Goal: Information Seeking & Learning: Check status

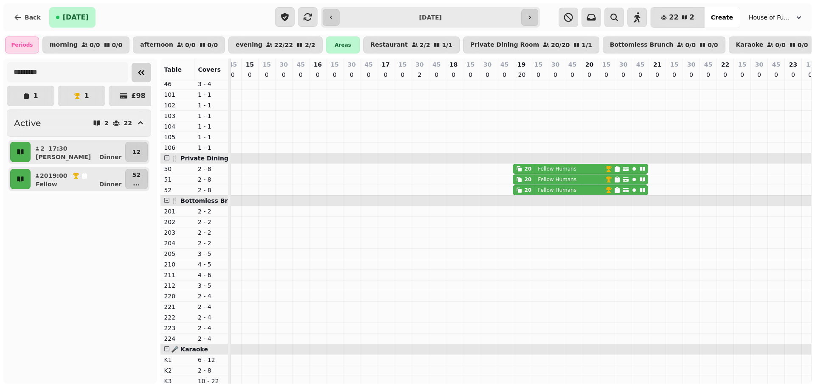
click at [141, 73] on icon "Collapse sidebar" at bounding box center [141, 72] width 10 height 10
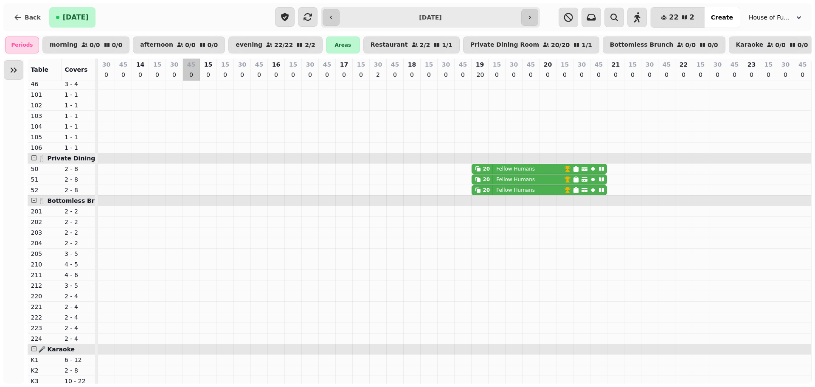
scroll to position [0, 136]
click at [25, 20] on span "Back" at bounding box center [33, 17] width 16 height 6
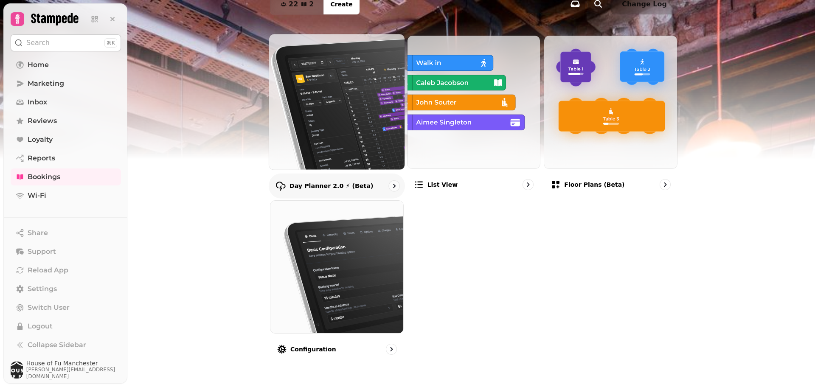
click at [349, 140] on img at bounding box center [336, 101] width 149 height 149
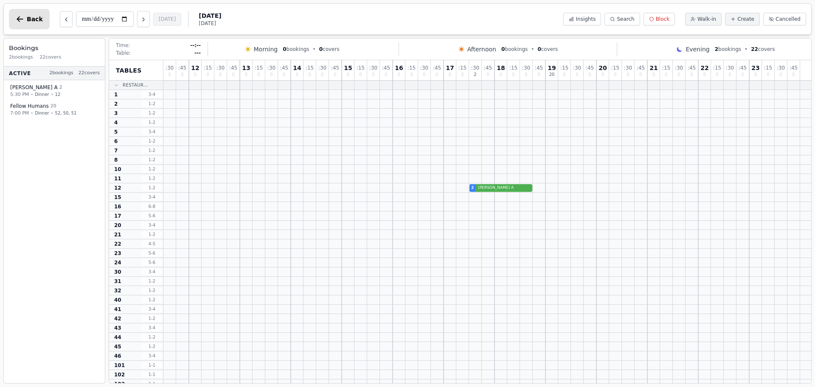
click at [23, 10] on button "Back" at bounding box center [29, 19] width 41 height 20
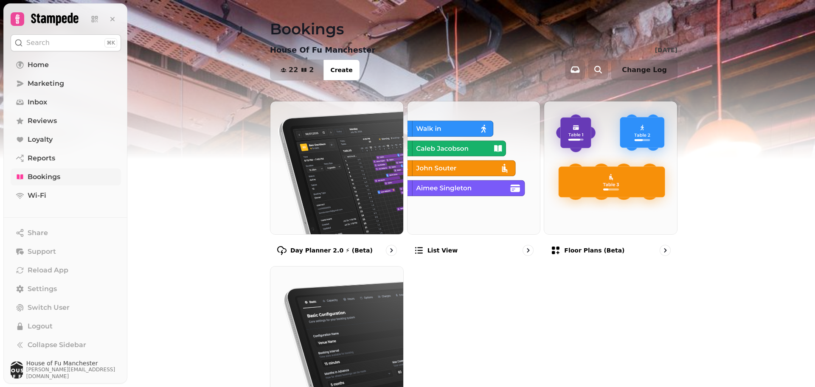
click at [28, 175] on span "Bookings" at bounding box center [44, 177] width 33 height 10
click at [41, 57] on link "Home" at bounding box center [66, 64] width 110 height 17
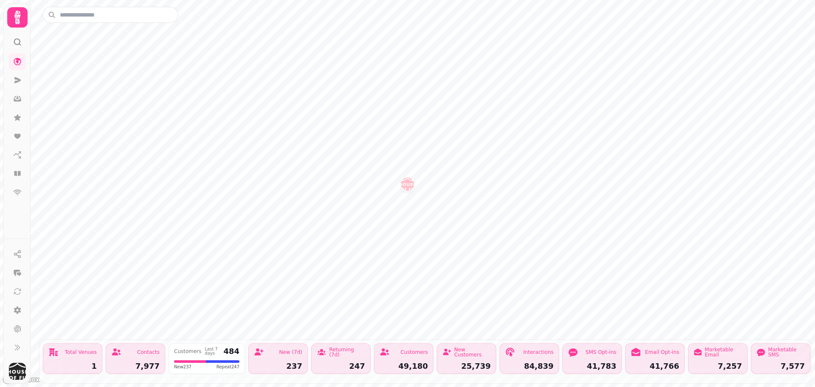
click at [14, 18] on icon at bounding box center [17, 17] width 17 height 17
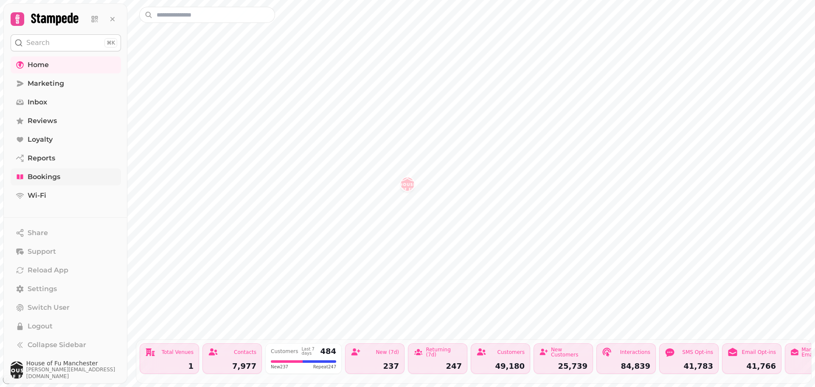
click at [76, 180] on link "Bookings" at bounding box center [66, 177] width 110 height 17
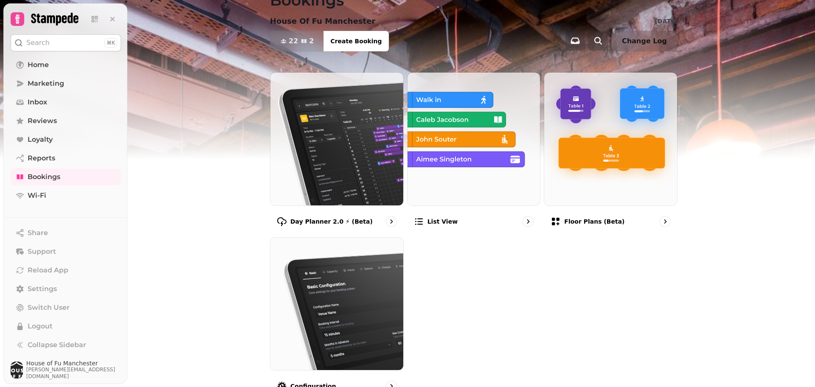
scroll to position [27, 0]
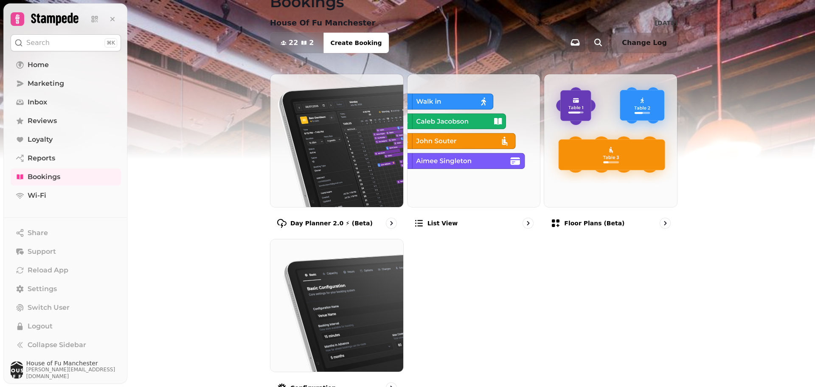
click at [307, 47] on button "22 2 Covers" at bounding box center [296, 43] width 53 height 20
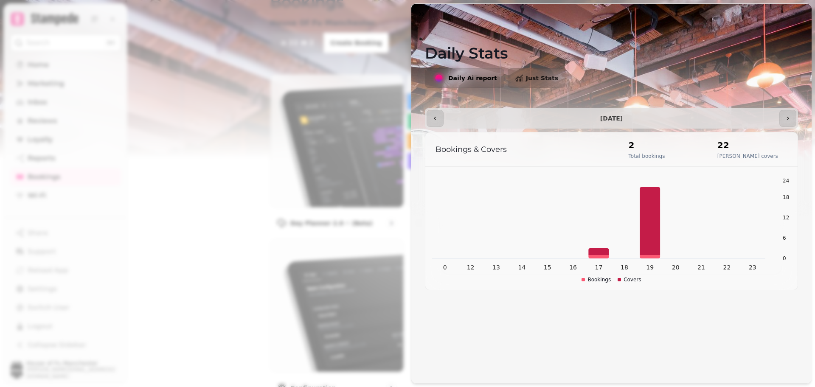
click at [306, 39] on div "**********" at bounding box center [407, 201] width 815 height 374
click at [263, 154] on div "**********" at bounding box center [407, 201] width 815 height 374
click at [435, 240] on icon "0 12 13 14 15 16 17 18 19 20 21 22 23 0 6 12 18 24" at bounding box center [611, 230] width 359 height 106
click at [539, 34] on h1 "Daily Stats" at bounding box center [611, 42] width 373 height 37
click at [1, 8] on div "**********" at bounding box center [407, 197] width 815 height 380
